Goal: Navigation & Orientation: Find specific page/section

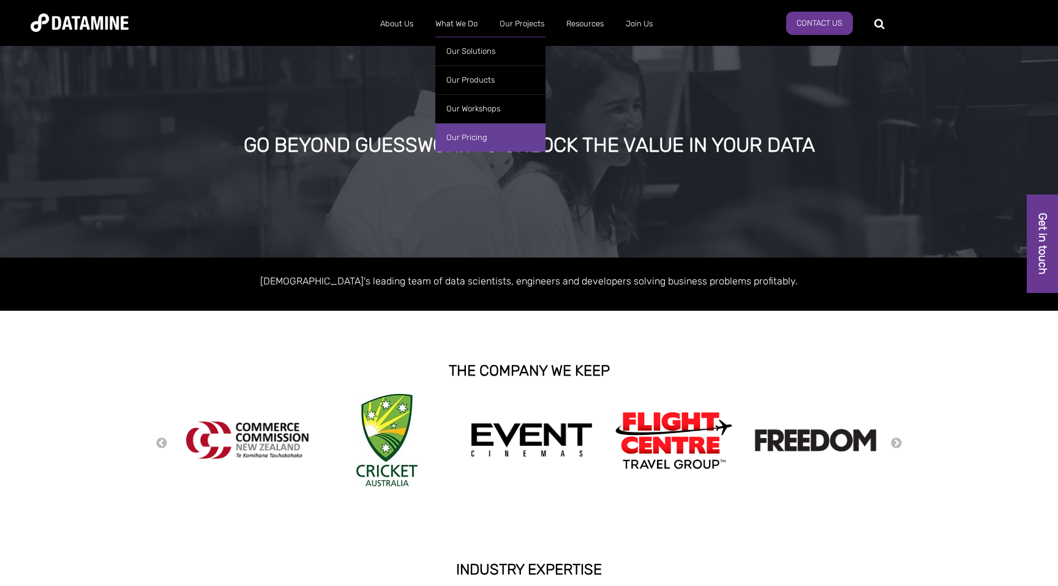
click at [463, 137] on link "Our Pricing" at bounding box center [490, 137] width 110 height 29
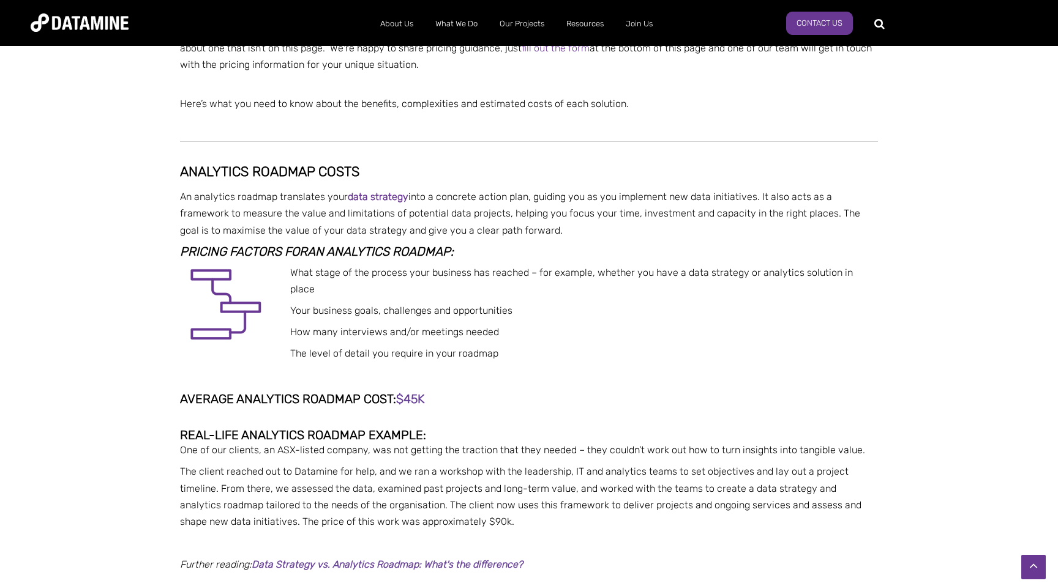
scroll to position [530, 0]
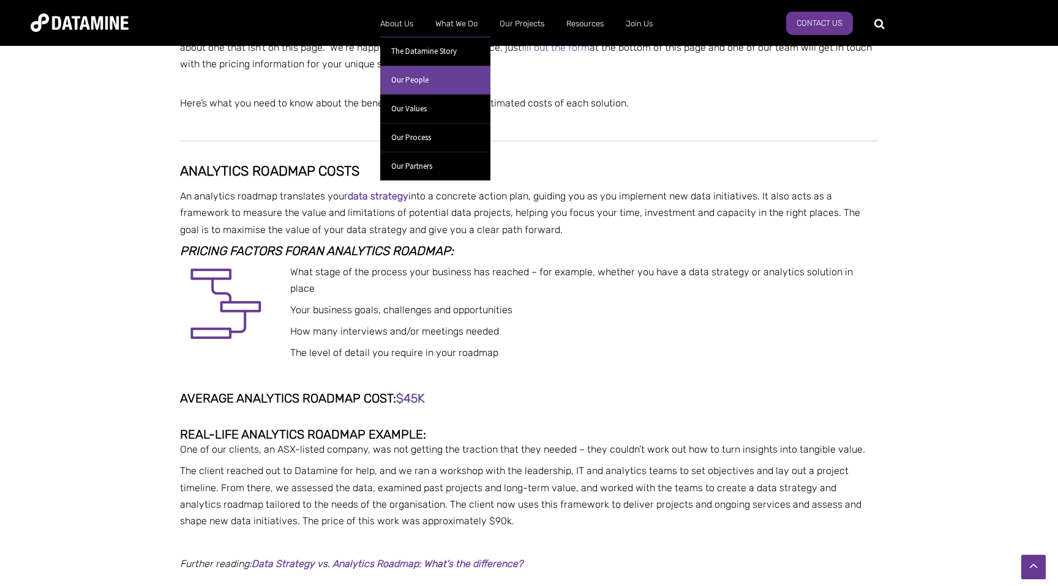
click at [412, 86] on link "Our People" at bounding box center [435, 79] width 110 height 29
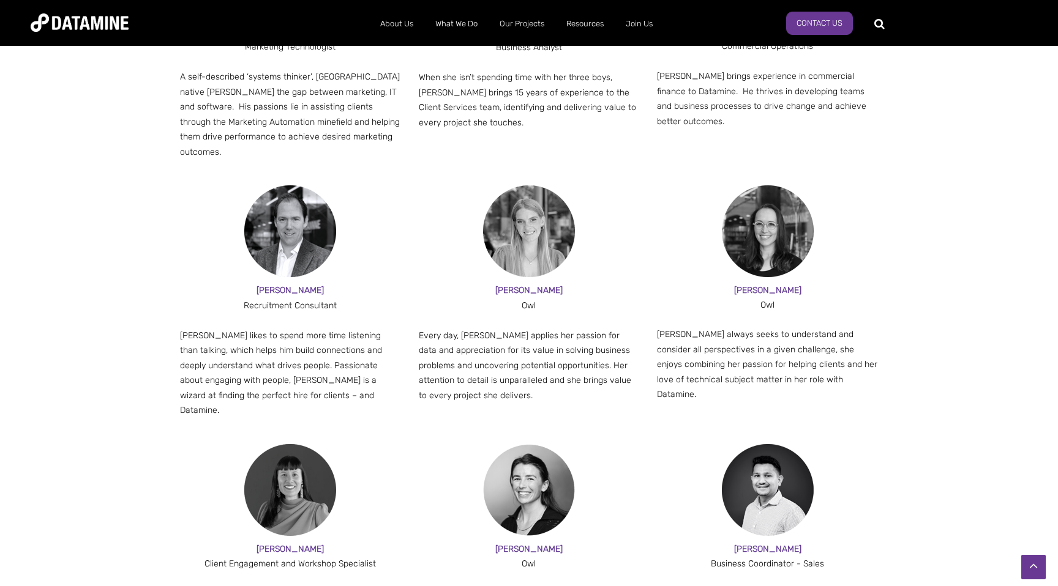
scroll to position [1219, 0]
